Goal: Navigation & Orientation: Find specific page/section

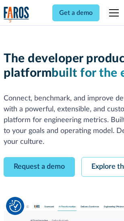
scroll to position [45, 0]
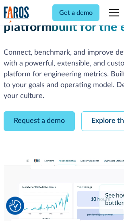
click at [39, 112] on link "Request a demo" at bounding box center [39, 122] width 71 height 20
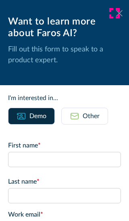
click at [116, 13] on icon at bounding box center [119, 13] width 6 height 6
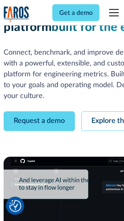
click at [105, 112] on link "Explore the platform" at bounding box center [124, 122] width 86 height 20
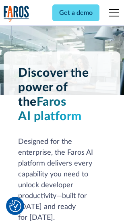
scroll to position [6133, 0]
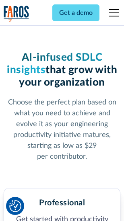
scroll to position [1276, 0]
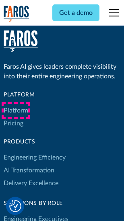
click at [16, 111] on link "Platform" at bounding box center [16, 110] width 25 height 13
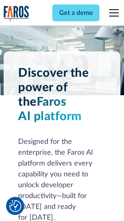
scroll to position [6392, 0]
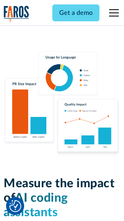
scroll to position [5027, 0]
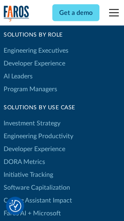
click at [24, 156] on link "DORA Metrics" at bounding box center [24, 162] width 41 height 13
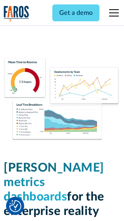
scroll to position [3565, 0]
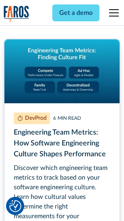
scroll to position [3664, 0]
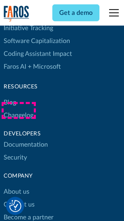
click at [19, 111] on link "Changelog" at bounding box center [19, 115] width 30 height 13
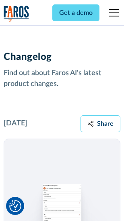
scroll to position [9873, 0]
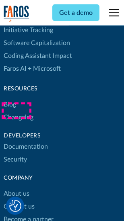
click at [16, 188] on link "About us" at bounding box center [17, 194] width 26 height 13
